Goal: Task Accomplishment & Management: Complete application form

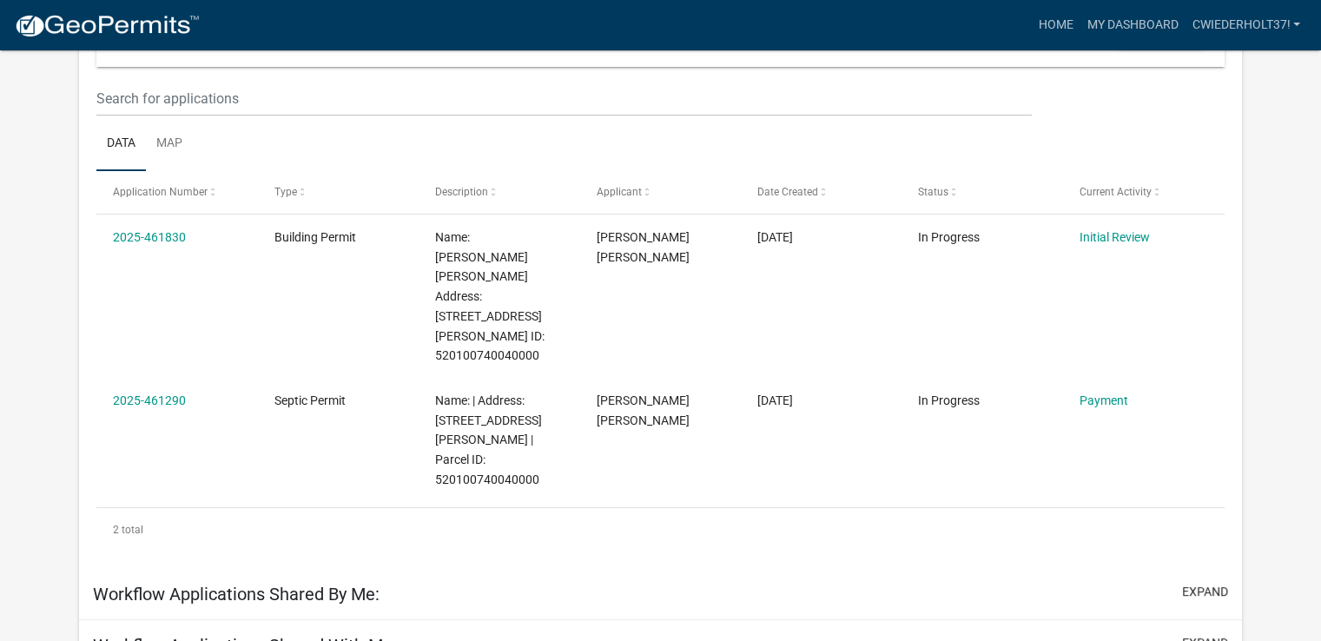
scroll to position [217, 0]
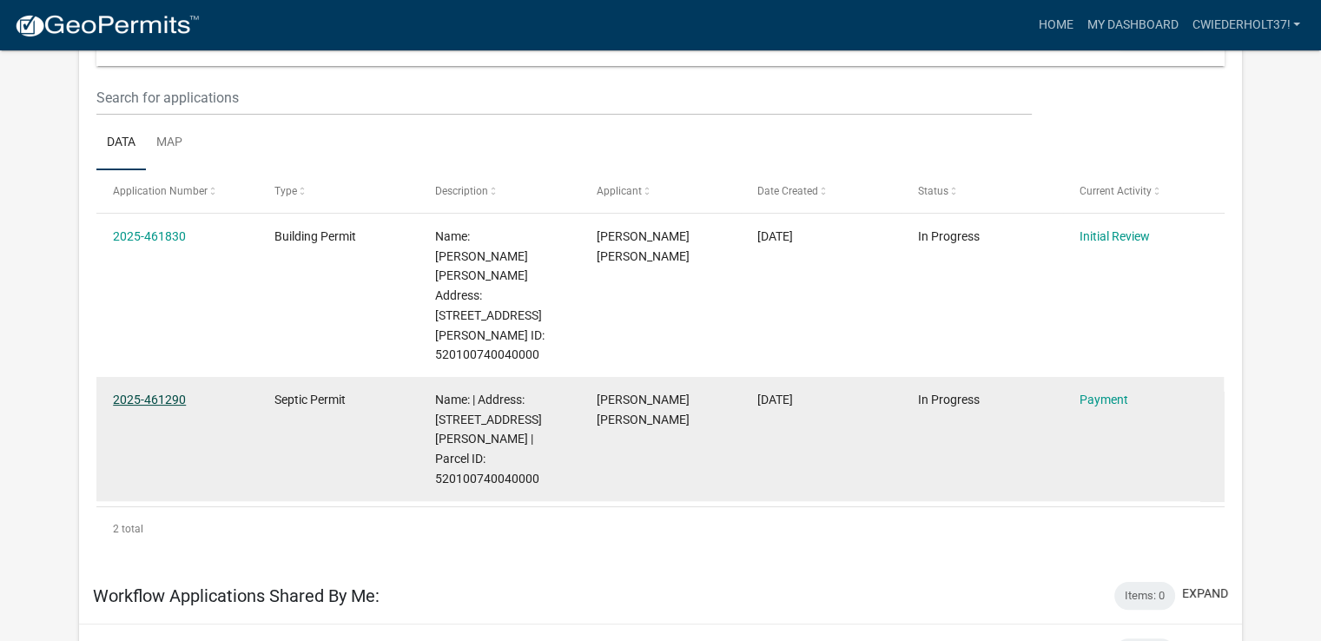
click at [164, 393] on link "2025-461290" at bounding box center [149, 400] width 73 height 14
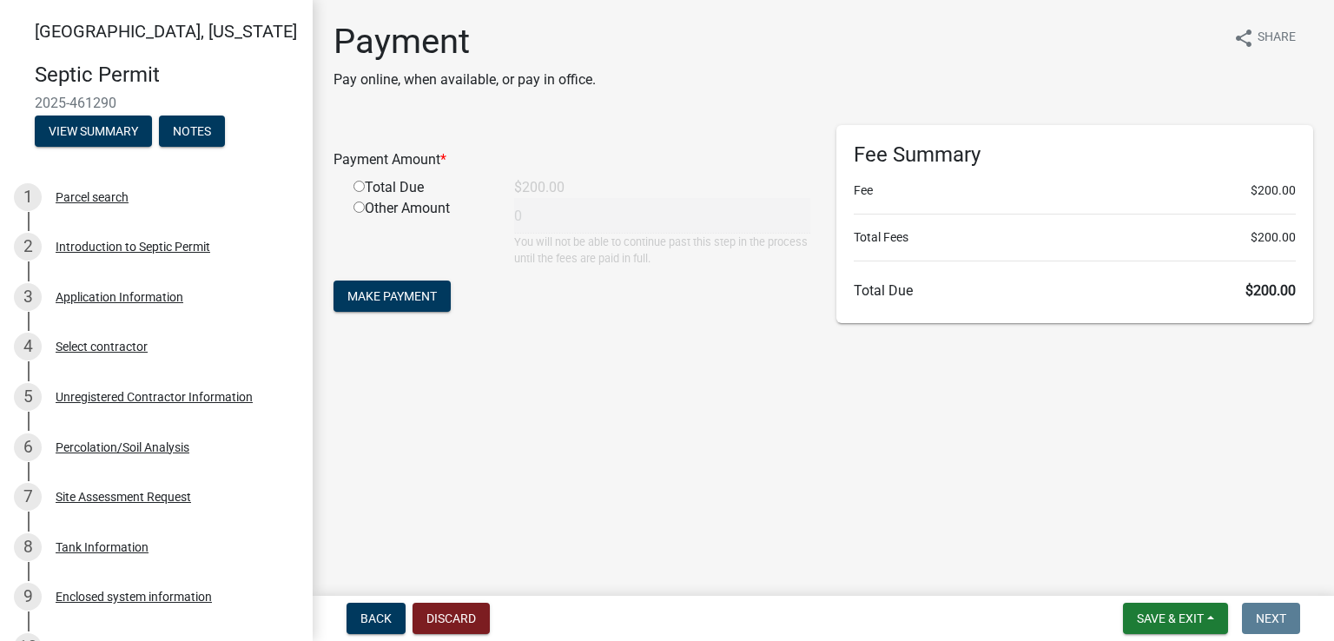
click at [355, 187] on input "radio" at bounding box center [359, 186] width 11 height 11
radio input "true"
type input "200"
click at [400, 292] on span "Make Payment" at bounding box center [392, 296] width 89 height 14
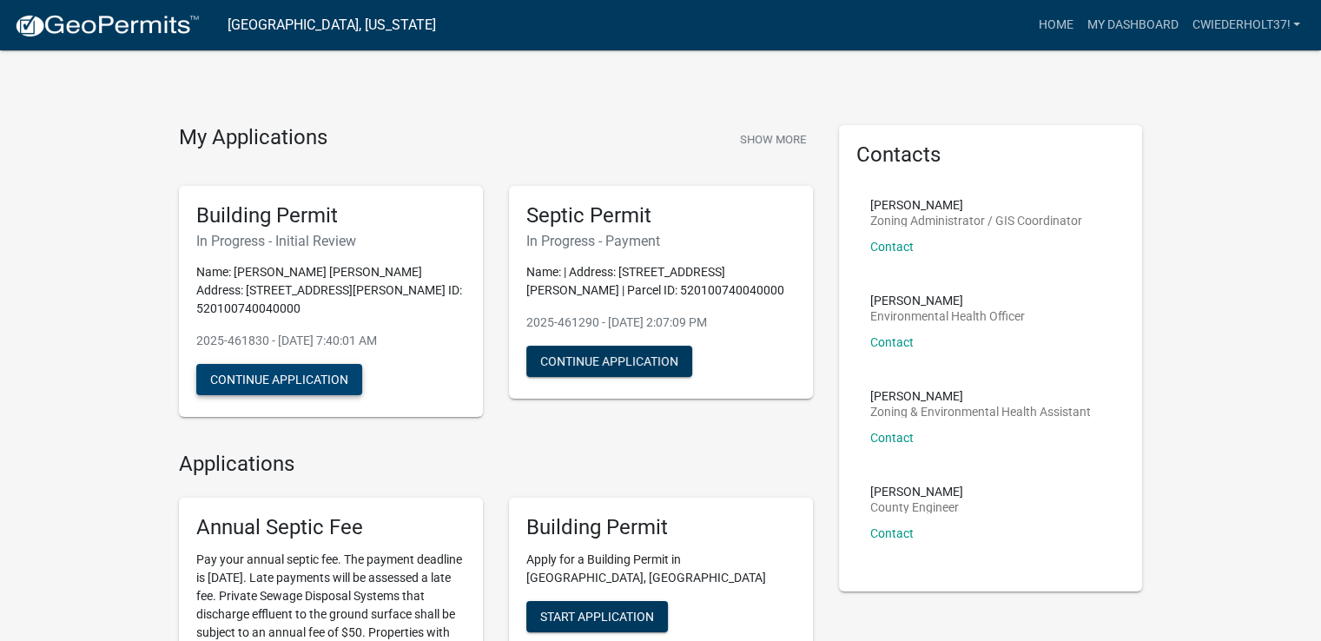
click at [293, 364] on button "Continue Application" at bounding box center [279, 379] width 166 height 31
click at [612, 362] on button "Continue Application" at bounding box center [609, 361] width 166 height 31
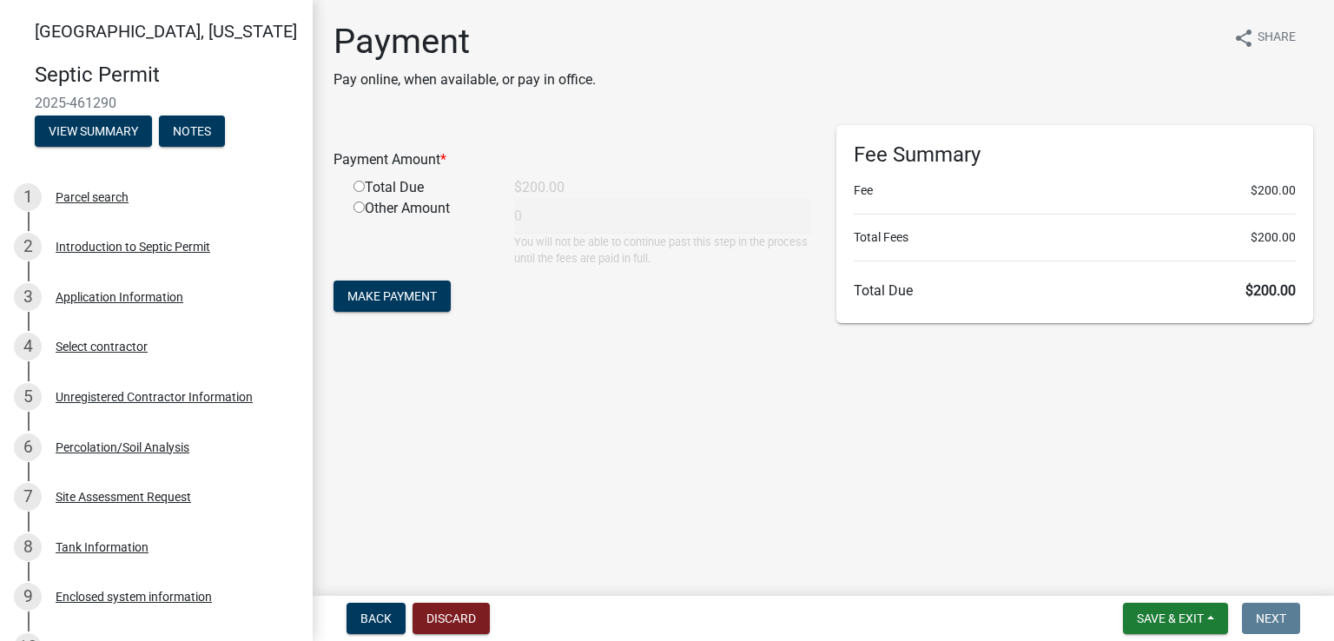
click at [354, 184] on input "radio" at bounding box center [359, 186] width 11 height 11
radio input "true"
type input "200"
click at [404, 298] on span "Make Payment" at bounding box center [392, 296] width 89 height 14
